Goal: Information Seeking & Learning: Find specific page/section

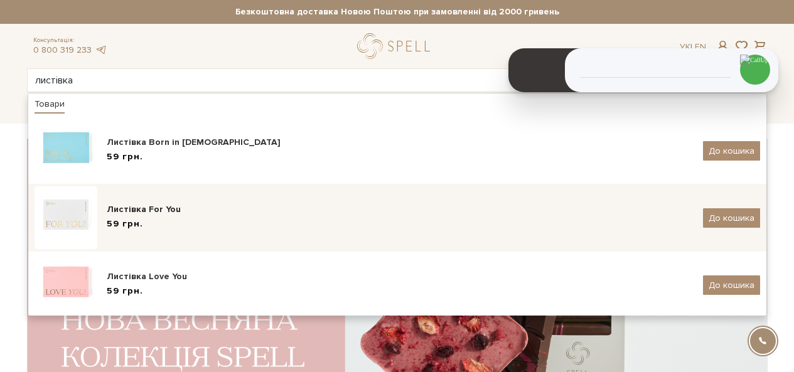
type input "листівка"
click at [141, 203] on div "Листівка For You" at bounding box center [400, 209] width 587 height 13
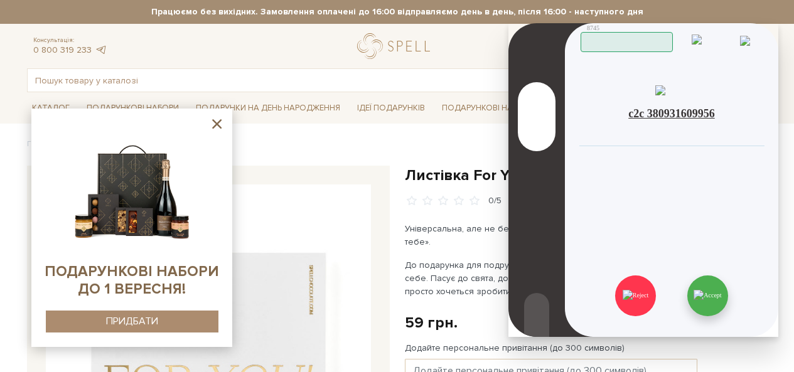
click at [721, 296] on img at bounding box center [708, 295] width 28 height 11
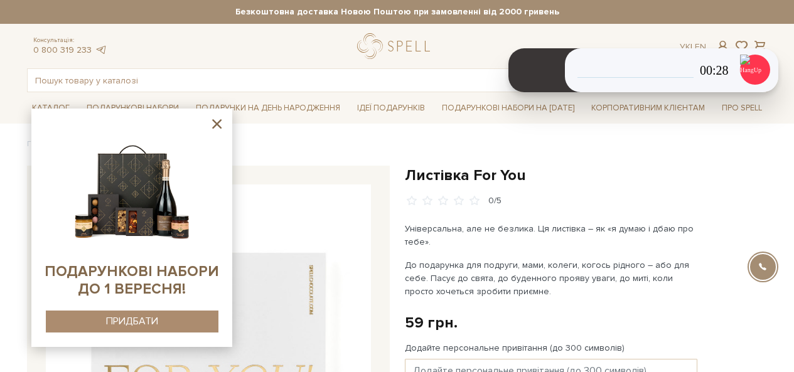
click at [218, 128] on icon at bounding box center [217, 124] width 16 height 16
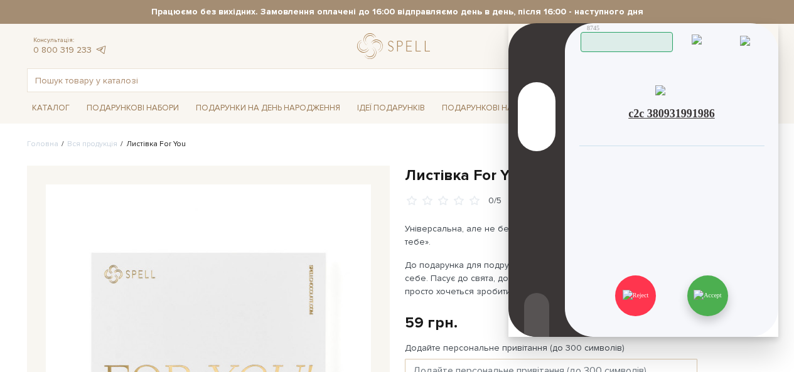
click at [716, 290] on img at bounding box center [708, 295] width 28 height 11
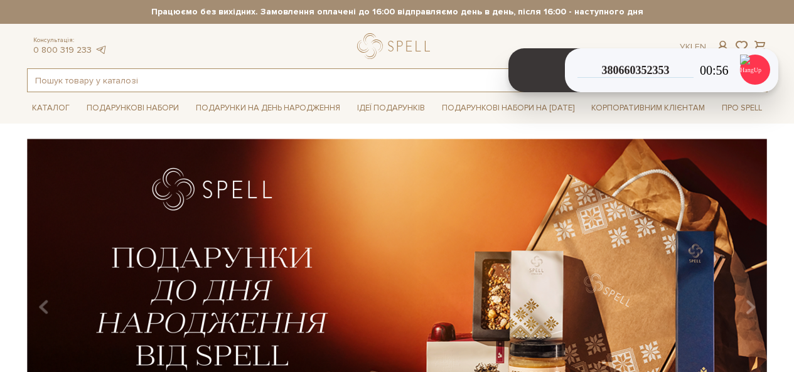
click at [171, 71] on input "text" at bounding box center [383, 80] width 711 height 23
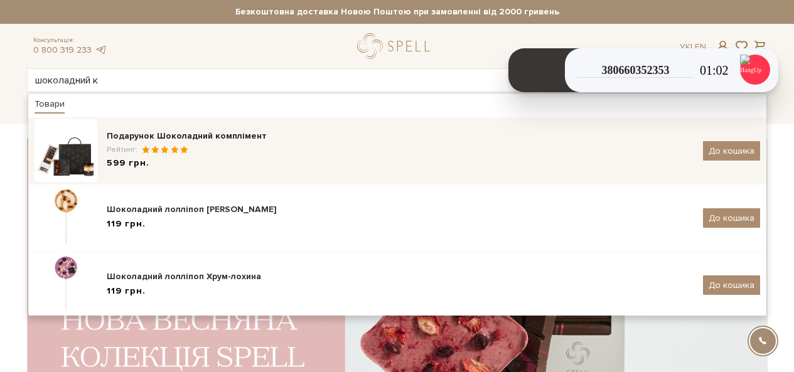
type input "шоколадний к"
click at [170, 151] on span at bounding box center [174, 150] width 9 height 8
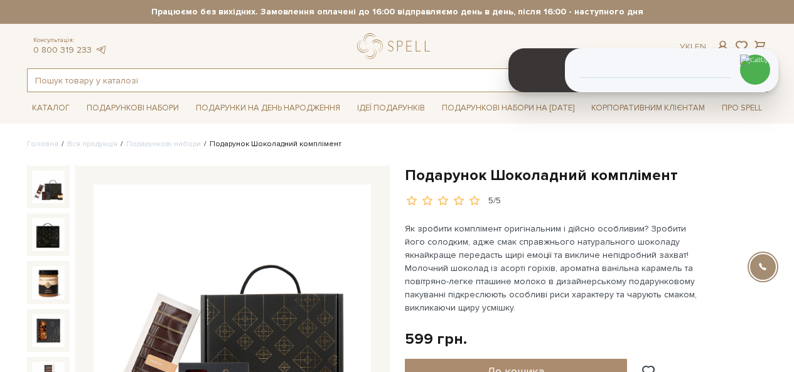
click at [187, 77] on input "text" at bounding box center [383, 80] width 711 height 23
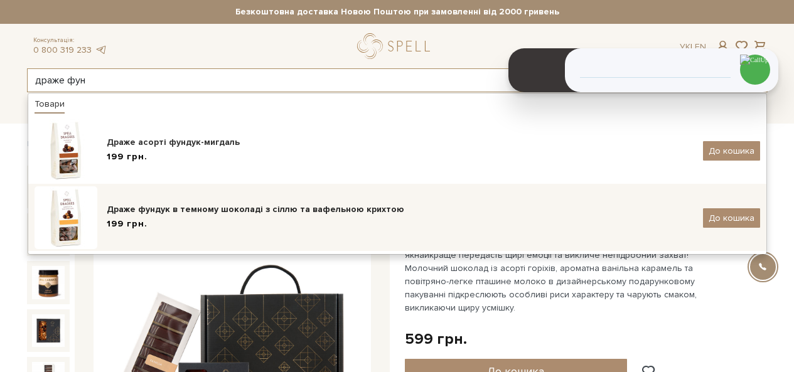
type input "драже фун"
click at [204, 215] on div "Драже фундук в темному шоколаді з сіллю та вафельною крихтою" at bounding box center [400, 209] width 587 height 13
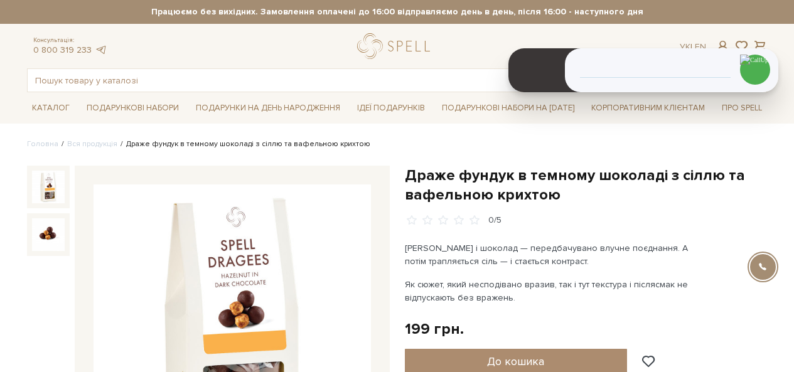
click at [489, 172] on h1 "Драже фундук в темному шоколаді з сіллю та вафельною крихтою" at bounding box center [586, 185] width 363 height 39
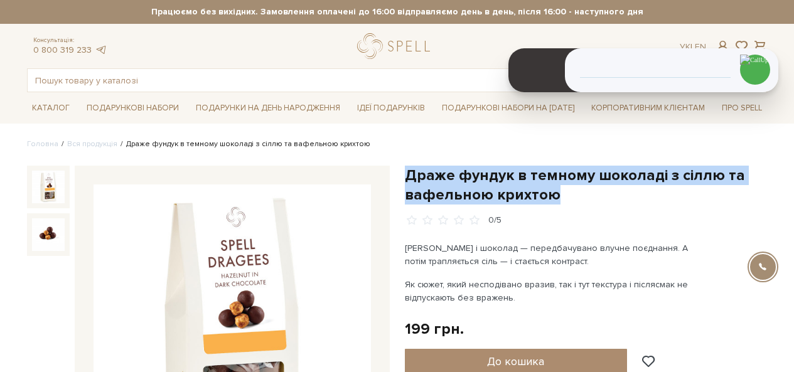
click at [489, 172] on h1 "Драже фундук в темному шоколаді з сіллю та вафельною крихтою" at bounding box center [586, 185] width 363 height 39
copy div "Драже фундук в темному шоколаді з сіллю та вафельною крихтою"
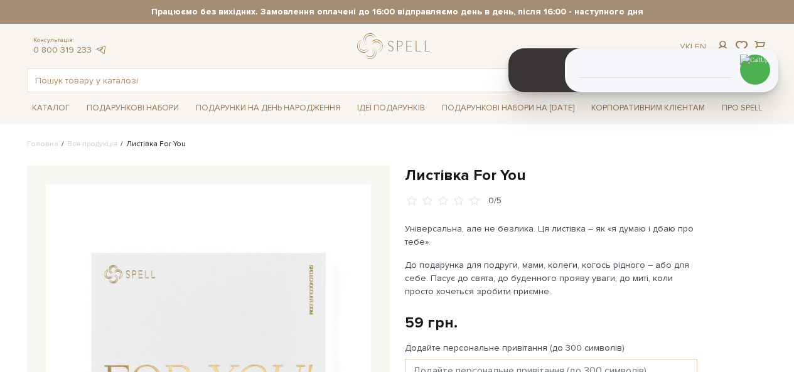
click at [446, 185] on div "Листівка For You 0/5" at bounding box center [586, 186] width 363 height 41
click at [446, 177] on h1 "Листівка For You" at bounding box center [586, 175] width 363 height 19
copy div "Листівка For You"
